Goal: Transaction & Acquisition: Purchase product/service

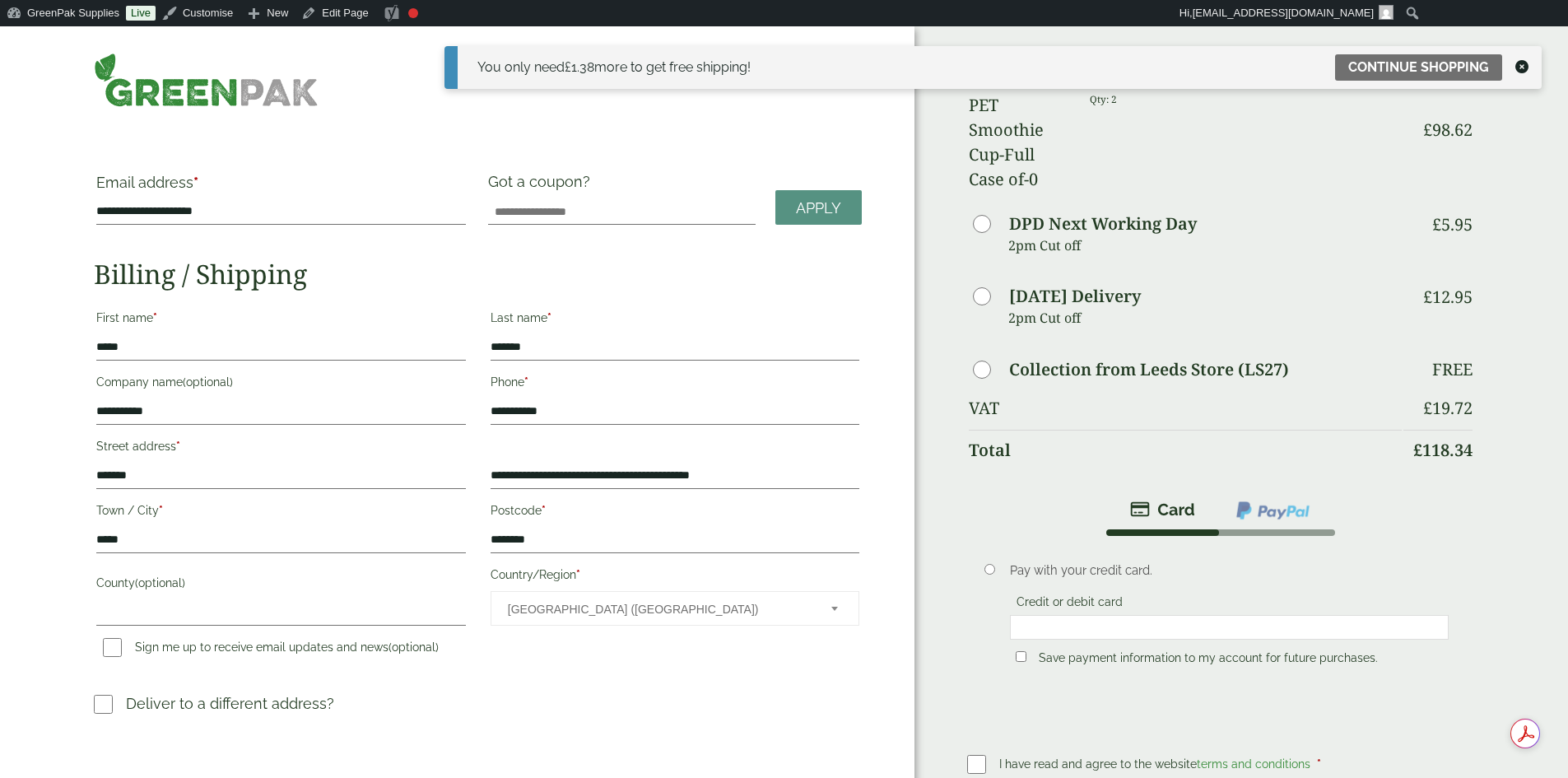
click at [293, 98] on img at bounding box center [206, 79] width 225 height 54
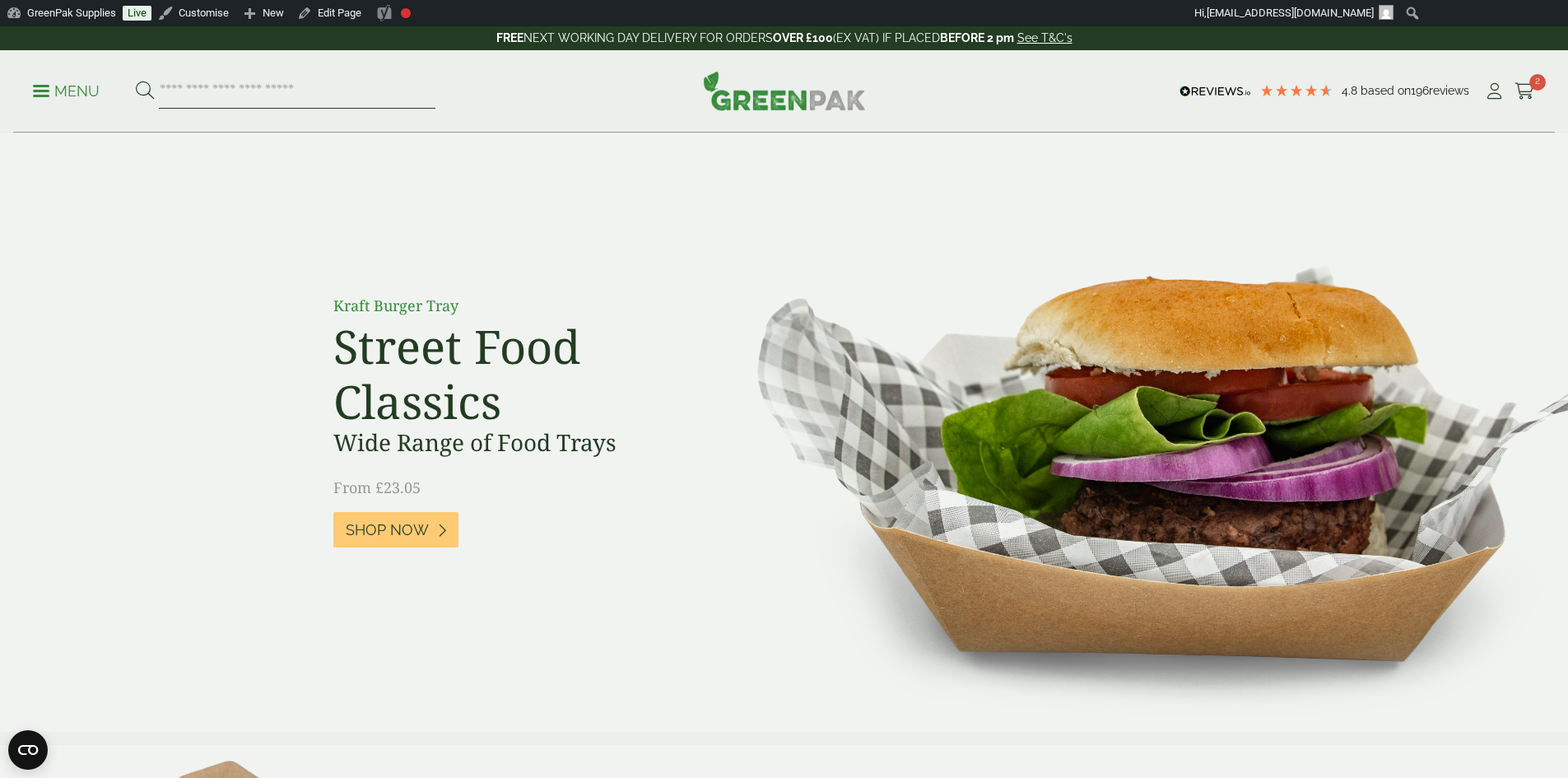
click at [273, 87] on input "search" at bounding box center [297, 90] width 277 height 35
drag, startPoint x: 809, startPoint y: 97, endPoint x: 696, endPoint y: 96, distance: 113.0
click at [809, 97] on img at bounding box center [784, 90] width 163 height 39
